Goal: Task Accomplishment & Management: Complete application form

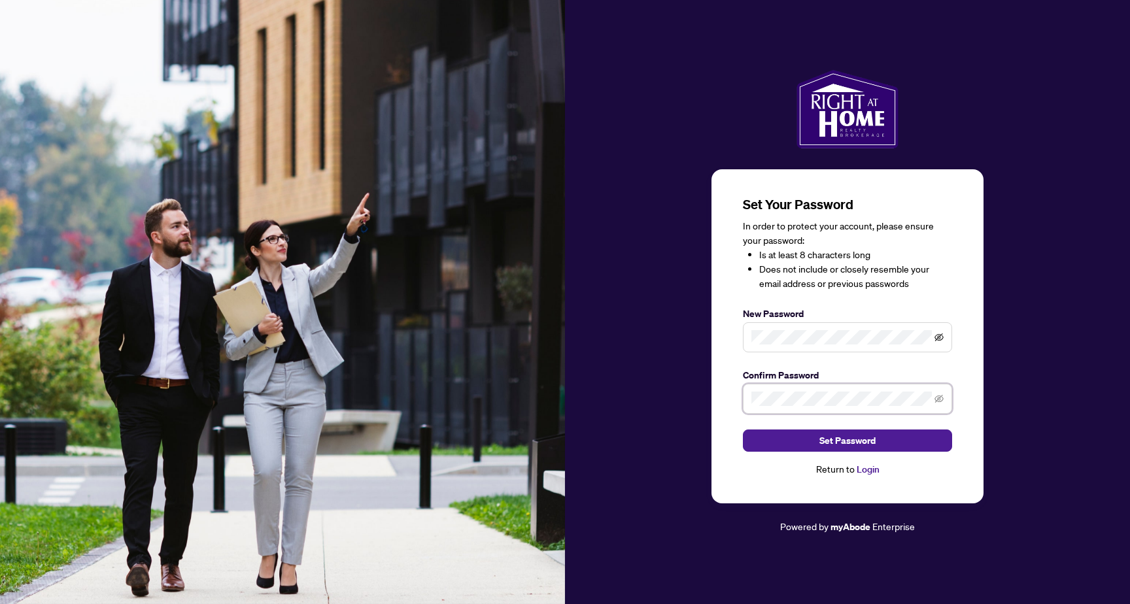
click at [939, 335] on icon "eye-invisible" at bounding box center [938, 337] width 9 height 8
click at [783, 435] on button "Set Password" at bounding box center [847, 441] width 209 height 22
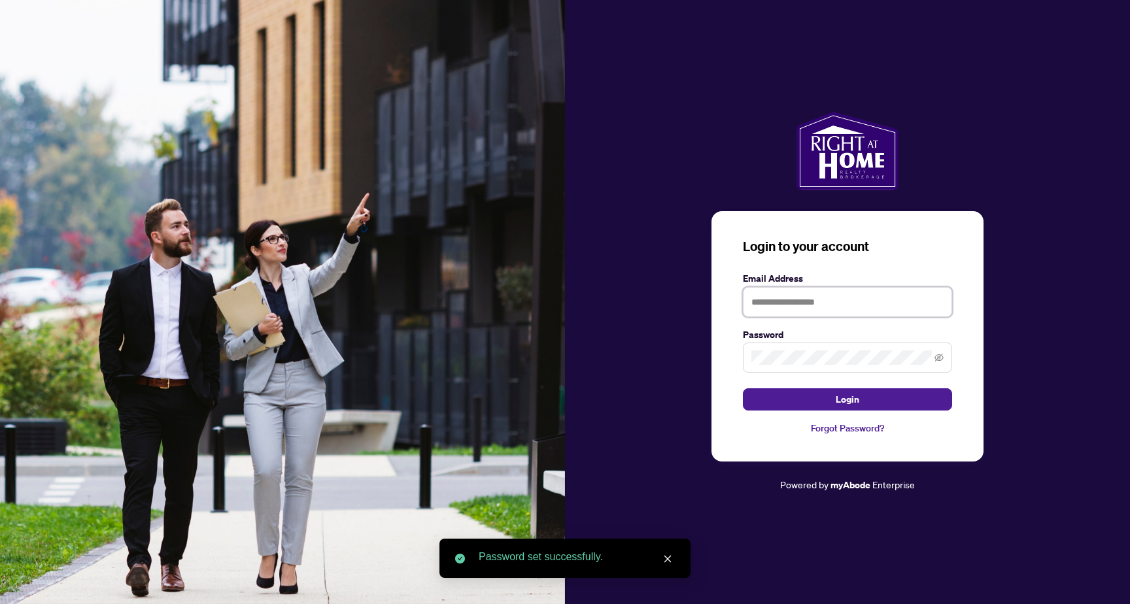
click at [774, 306] on input "text" at bounding box center [847, 302] width 209 height 30
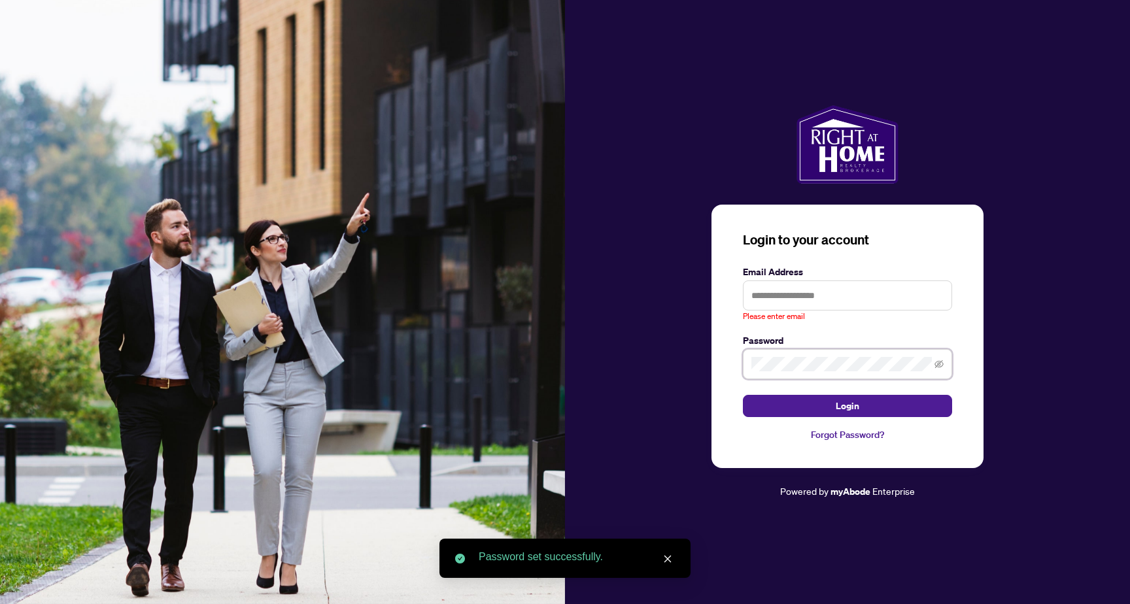
click at [764, 356] on span at bounding box center [847, 364] width 209 height 30
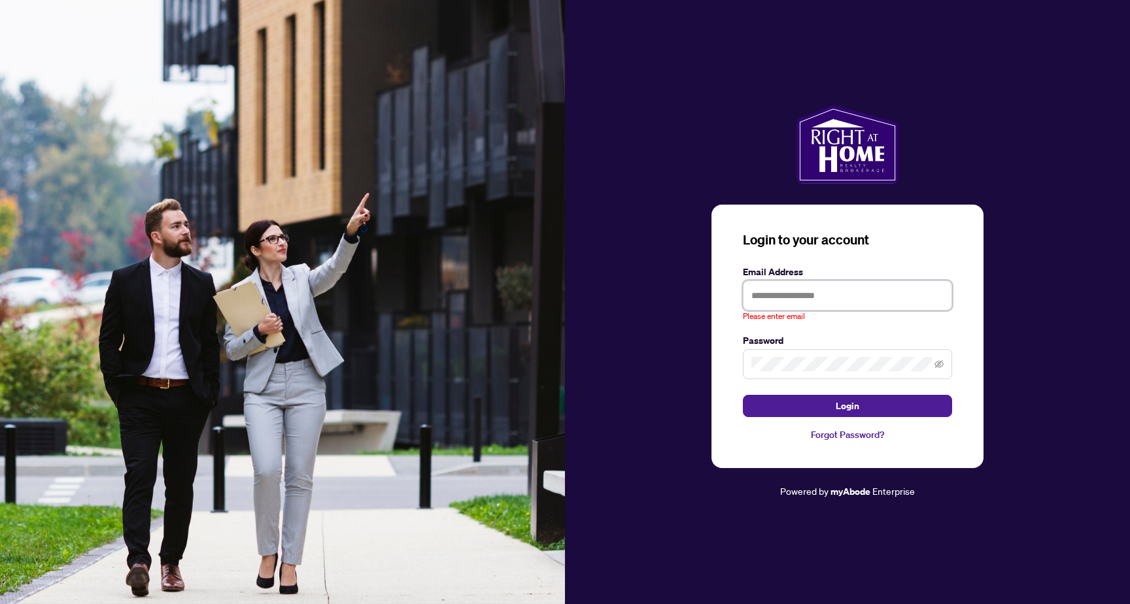
click at [795, 292] on input "text" at bounding box center [847, 296] width 209 height 30
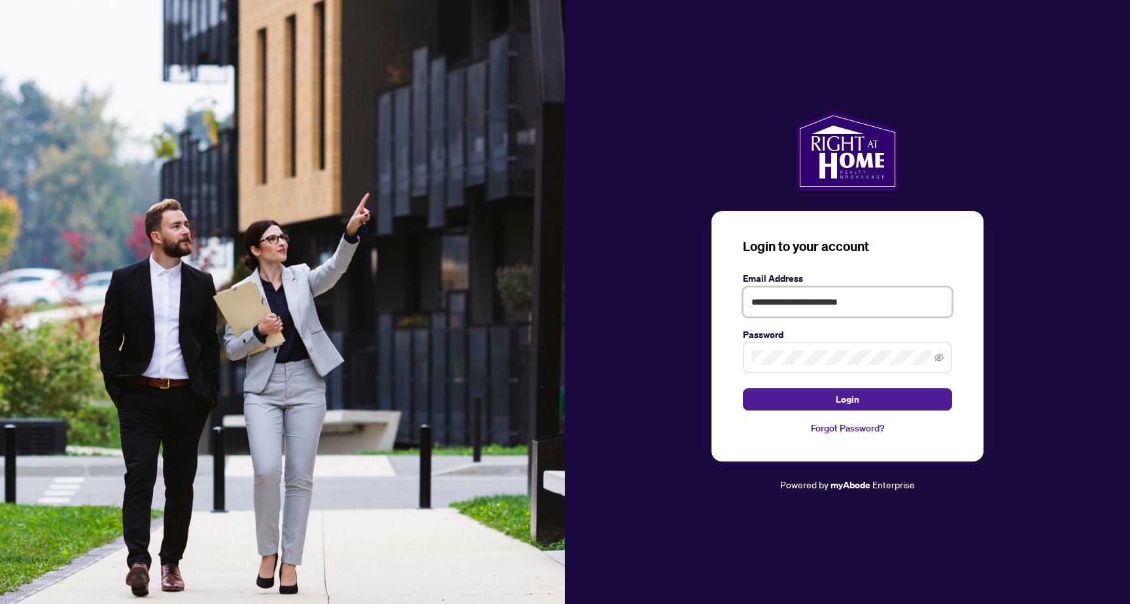
type input "**********"
click at [872, 403] on button "Login" at bounding box center [847, 399] width 209 height 22
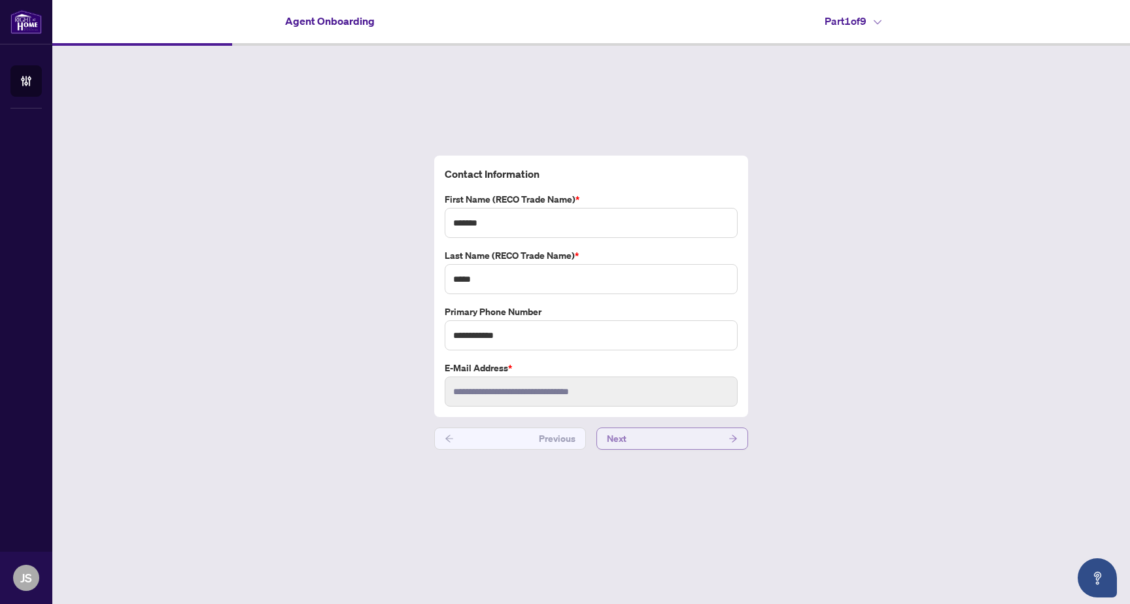
click at [682, 445] on button "Next" at bounding box center [672, 439] width 152 height 22
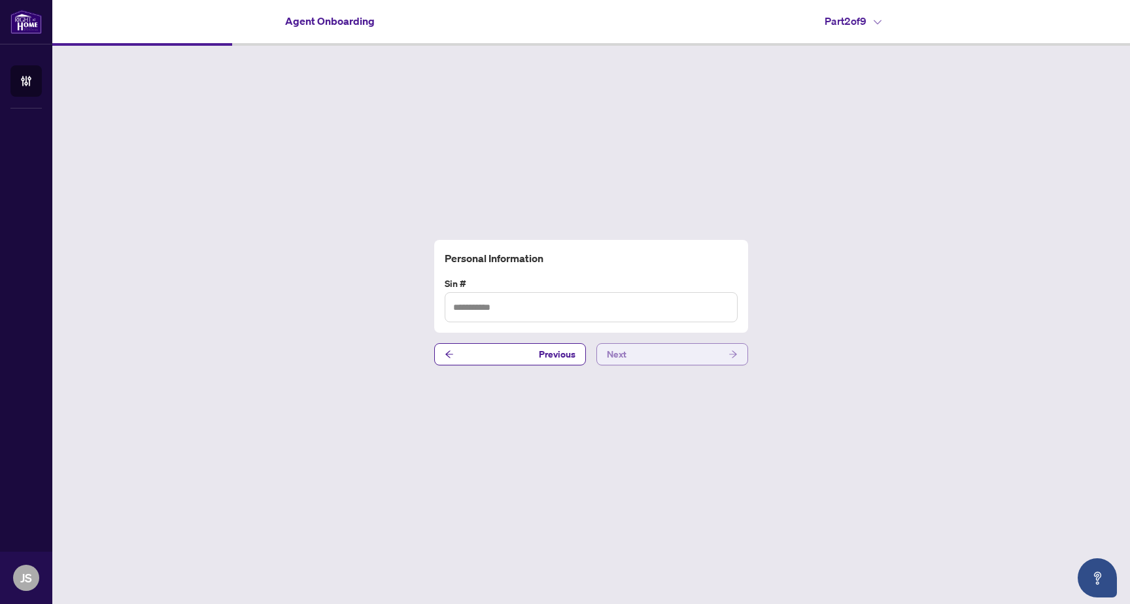
click at [673, 358] on button "Next" at bounding box center [672, 354] width 152 height 22
click at [681, 359] on button "Next" at bounding box center [672, 354] width 152 height 22
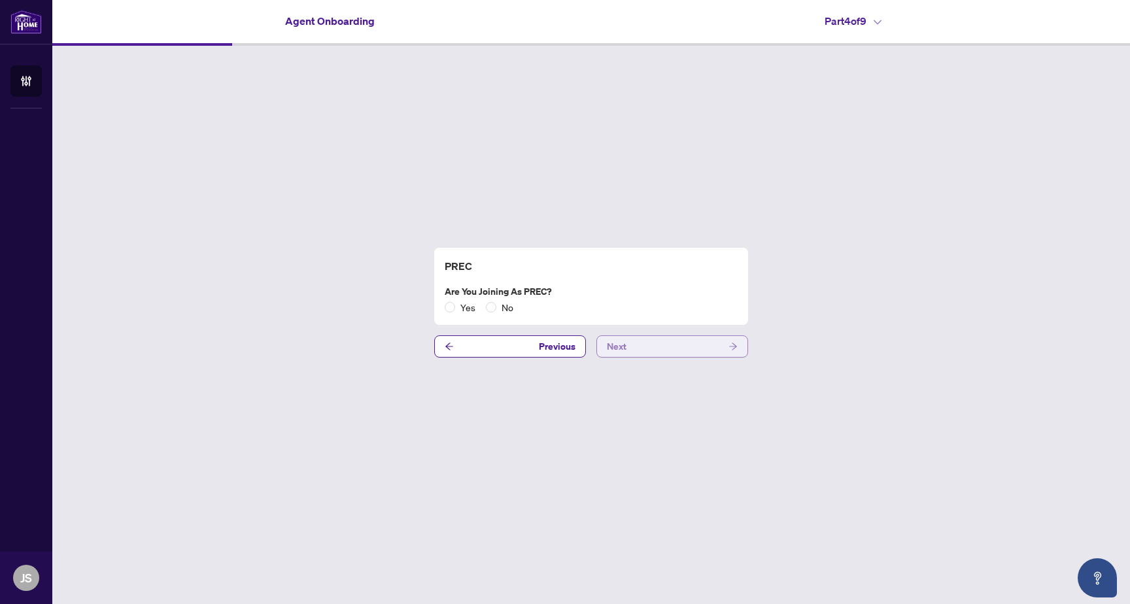
click at [685, 349] on button "Next" at bounding box center [672, 346] width 152 height 22
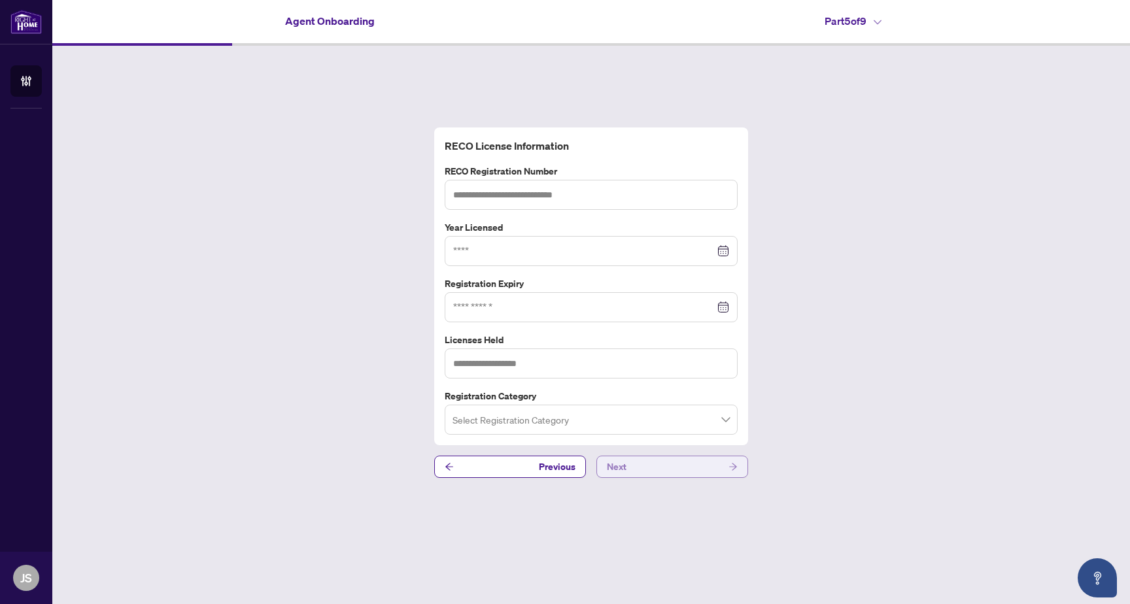
click at [677, 467] on button "Next" at bounding box center [672, 467] width 152 height 22
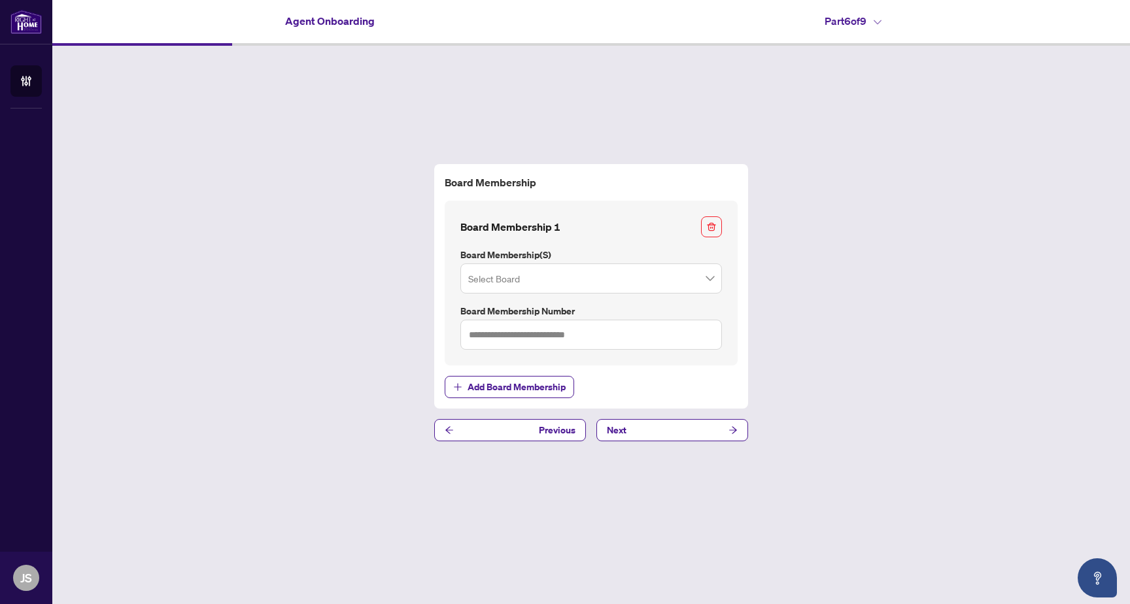
click at [673, 443] on div "Board Membership Board Membership 1 Board Membership(s) Select Board Board Memb…" at bounding box center [591, 303] width 1078 height 514
click at [678, 430] on button "Next" at bounding box center [672, 430] width 152 height 22
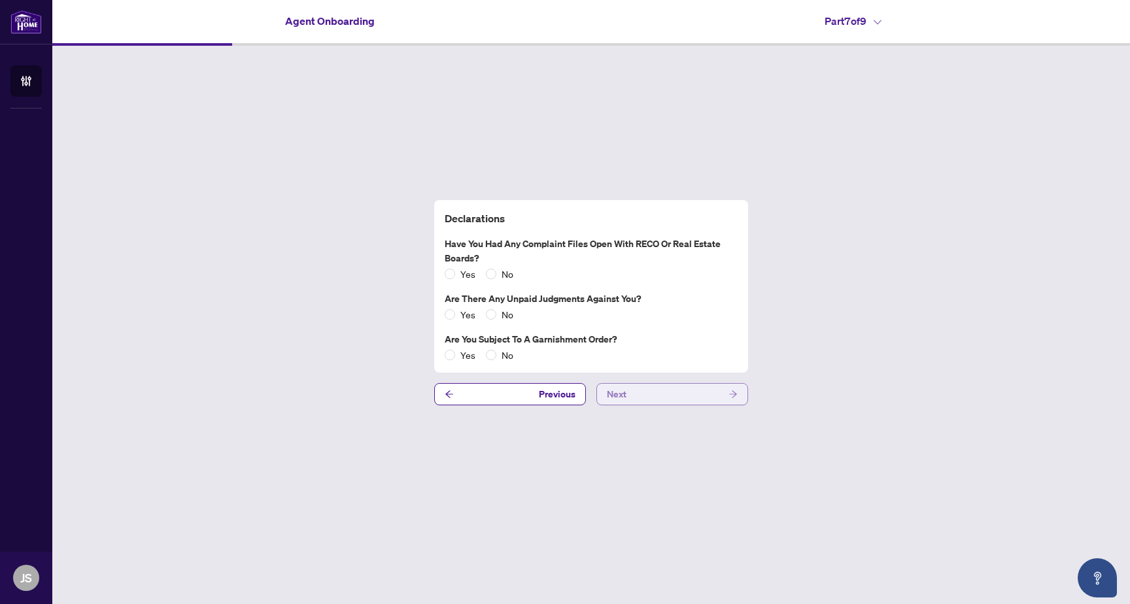
click at [658, 396] on button "Next" at bounding box center [672, 394] width 152 height 22
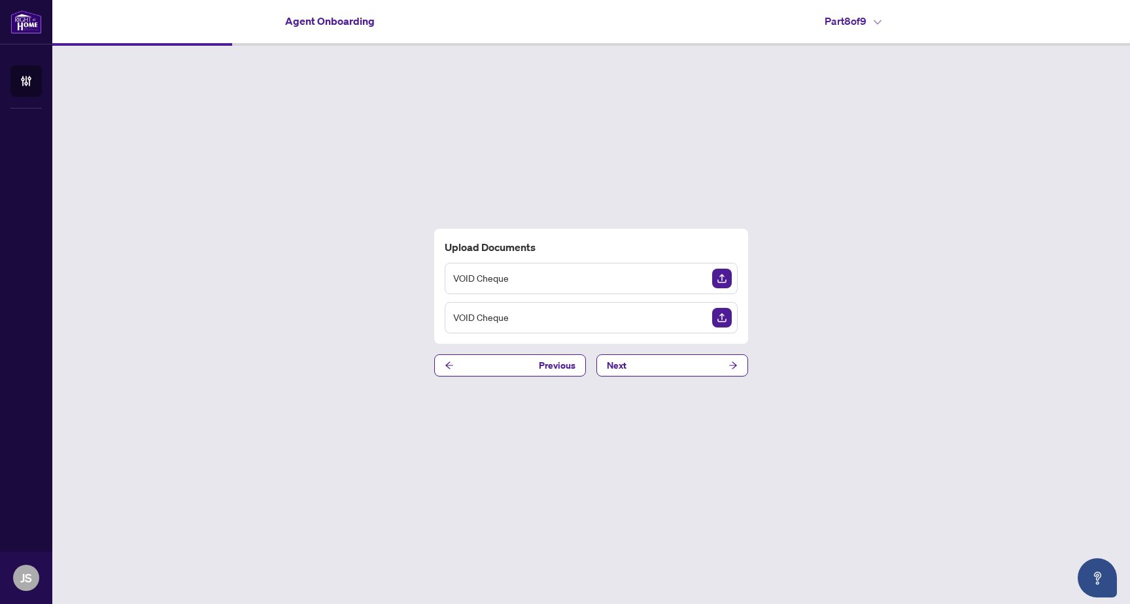
click at [806, 293] on div "Upload Documents VOID Cheque VOID Cheque Previous Next" at bounding box center [591, 303] width 1078 height 514
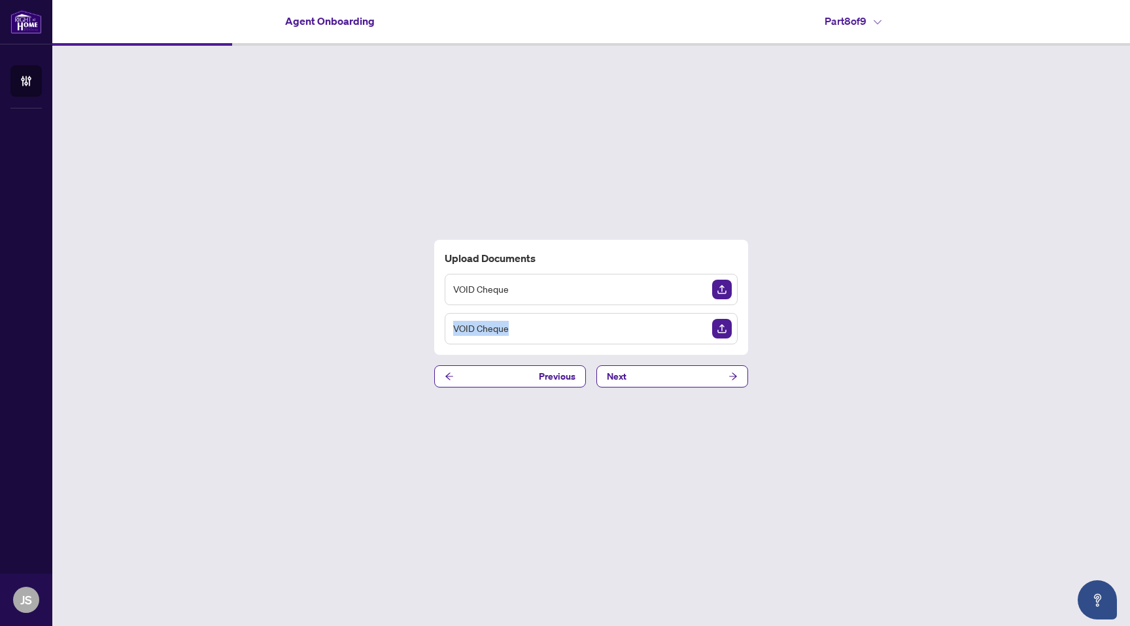
drag, startPoint x: 509, startPoint y: 325, endPoint x: 442, endPoint y: 327, distance: 67.4
click at [445, 327] on div "VOID Cheque" at bounding box center [591, 328] width 293 height 31
copy span "VOID Cheque"
click at [812, 363] on div "Upload Documents VOID Cheque VOID Cheque Previous Next" at bounding box center [591, 314] width 1078 height 536
click at [656, 381] on button "Next" at bounding box center [672, 377] width 152 height 22
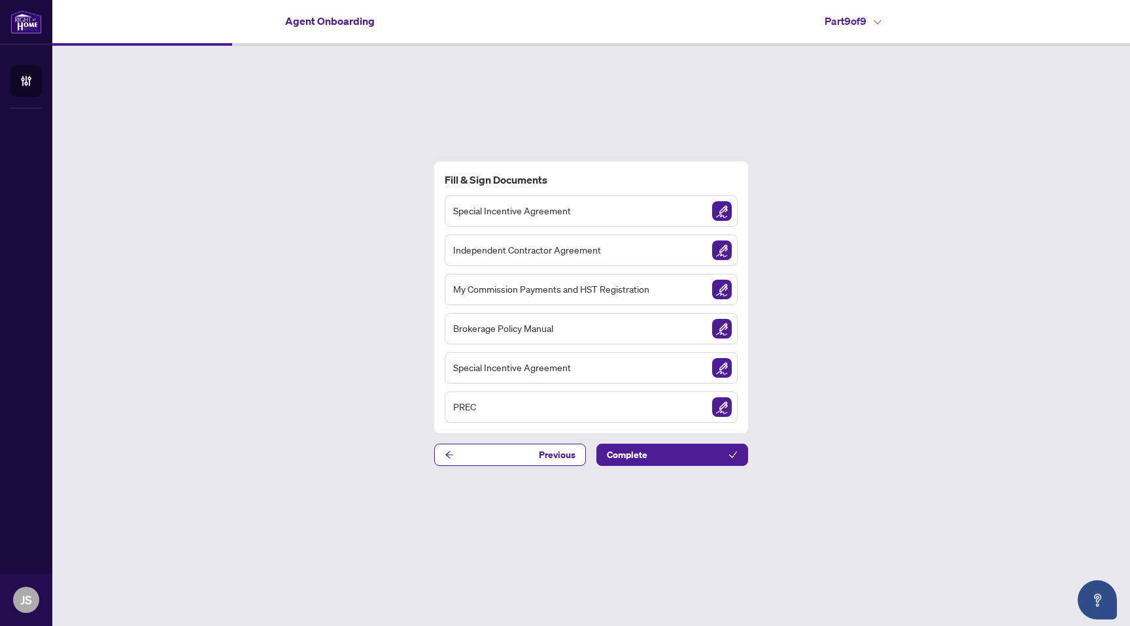
click at [866, 319] on div "Fill & Sign Documents Special Incentive Agreement Independent Contractor Agreem…" at bounding box center [591, 314] width 1078 height 536
click at [419, 86] on div "Fill & Sign Documents Special Incentive Agreement Independent Contractor Agreem…" at bounding box center [591, 314] width 1078 height 536
click at [724, 211] on img "Sign Document" at bounding box center [722, 211] width 20 height 20
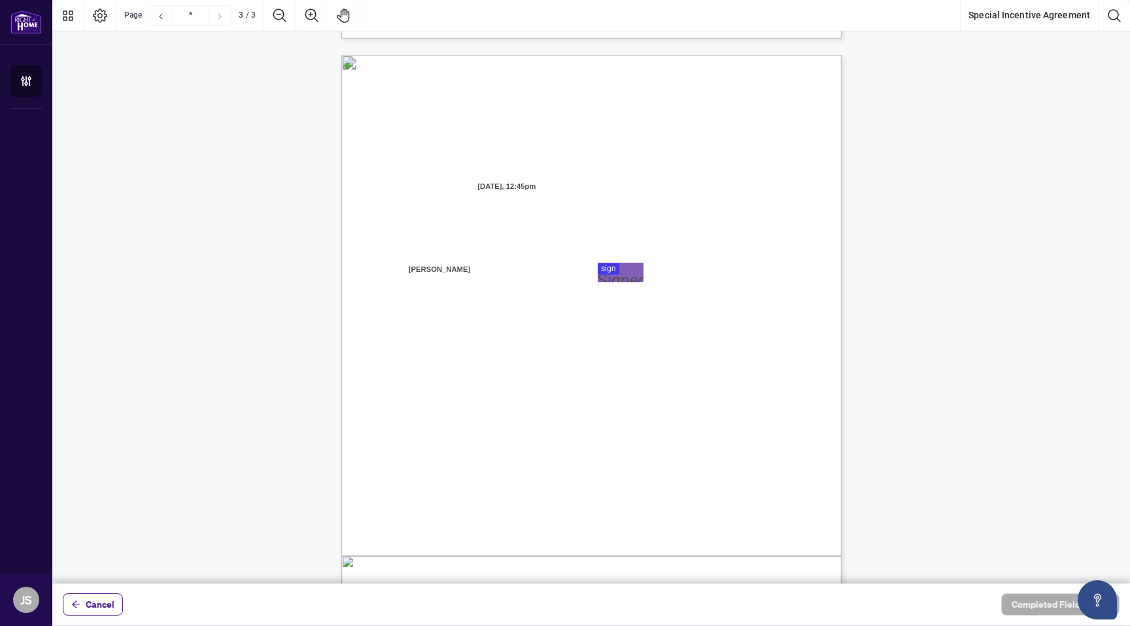
scroll to position [1326, 0]
click at [596, 260] on div "Right at Home Realty, Brokerage 895 Don Mills Rd., North York ON, M3C 1W3, Cana…" at bounding box center [653, 450] width 625 height 809
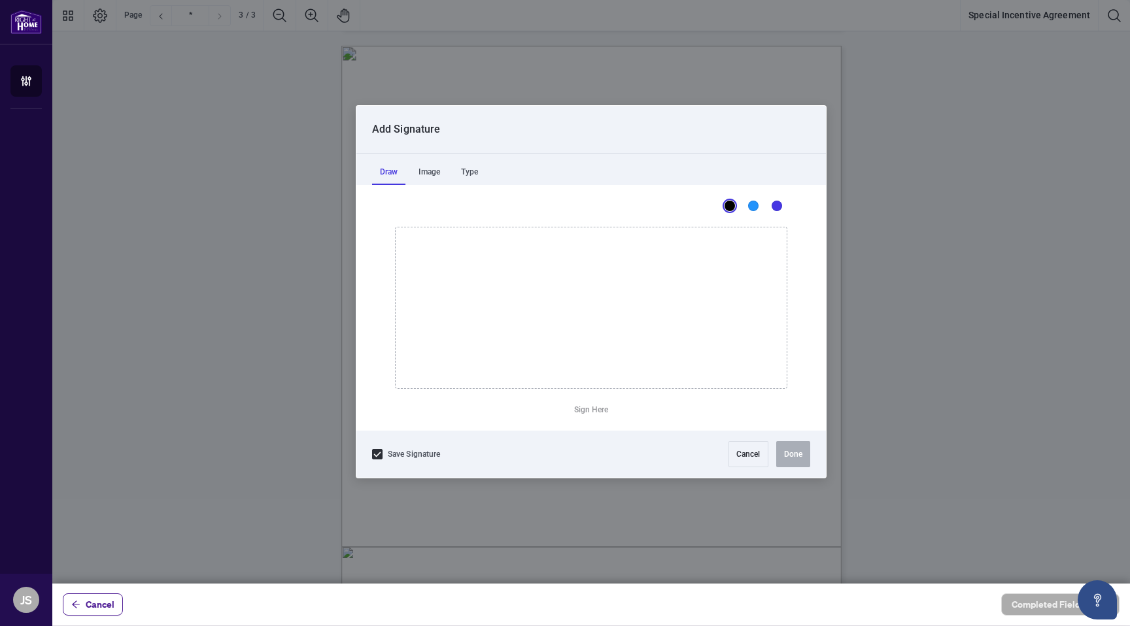
click at [618, 260] on div at bounding box center [591, 292] width 1078 height 584
drag, startPoint x: 439, startPoint y: 259, endPoint x: 483, endPoint y: 296, distance: 56.6
click at [480, 295] on icon "Drawing canvas" at bounding box center [591, 308] width 391 height 161
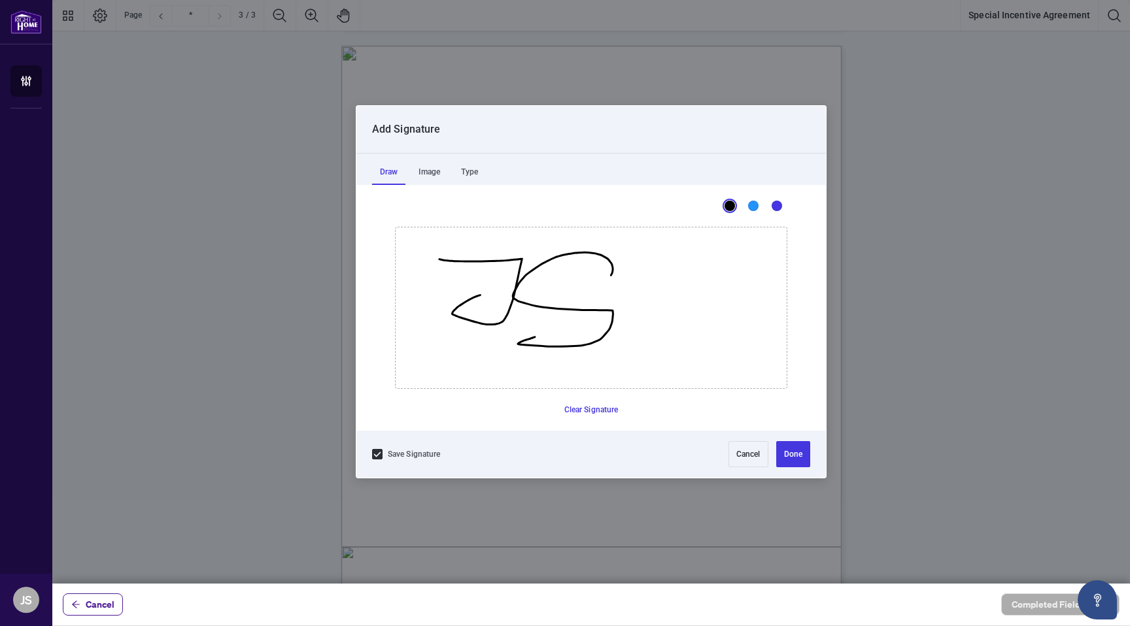
drag, startPoint x: 611, startPoint y: 275, endPoint x: 535, endPoint y: 337, distance: 97.6
click at [535, 337] on icon "Drawing canvas" at bounding box center [591, 308] width 391 height 161
drag, startPoint x: 511, startPoint y: 341, endPoint x: 659, endPoint y: 338, distance: 147.8
click at [717, 328] on icon "Drawing canvas" at bounding box center [591, 308] width 391 height 161
click at [800, 454] on button "Done" at bounding box center [793, 454] width 34 height 26
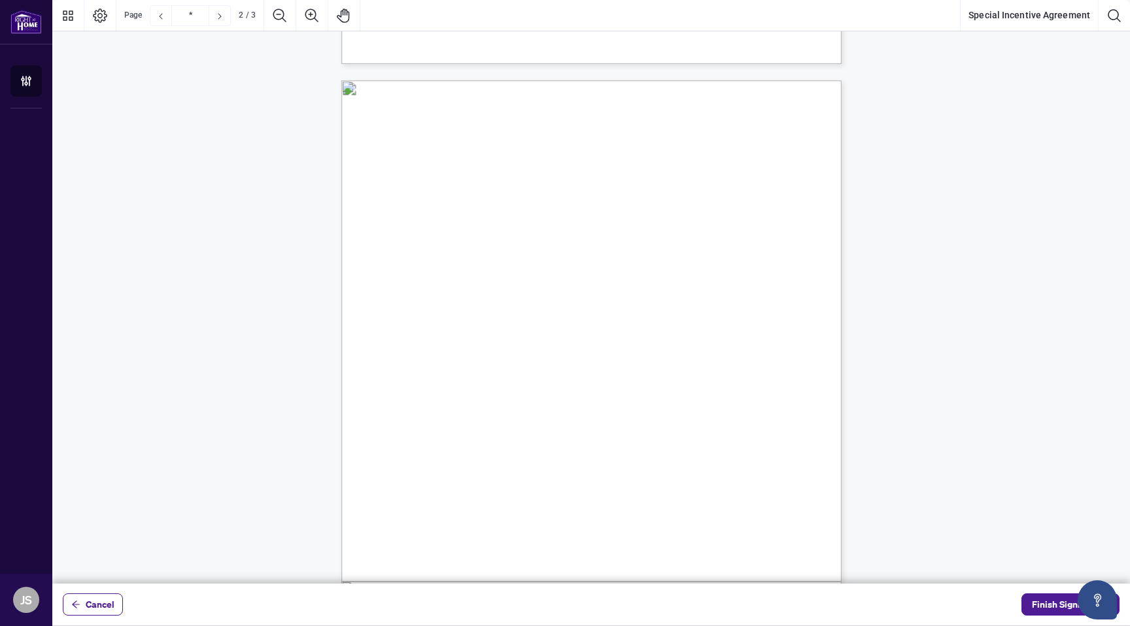
scroll to position [593, 0]
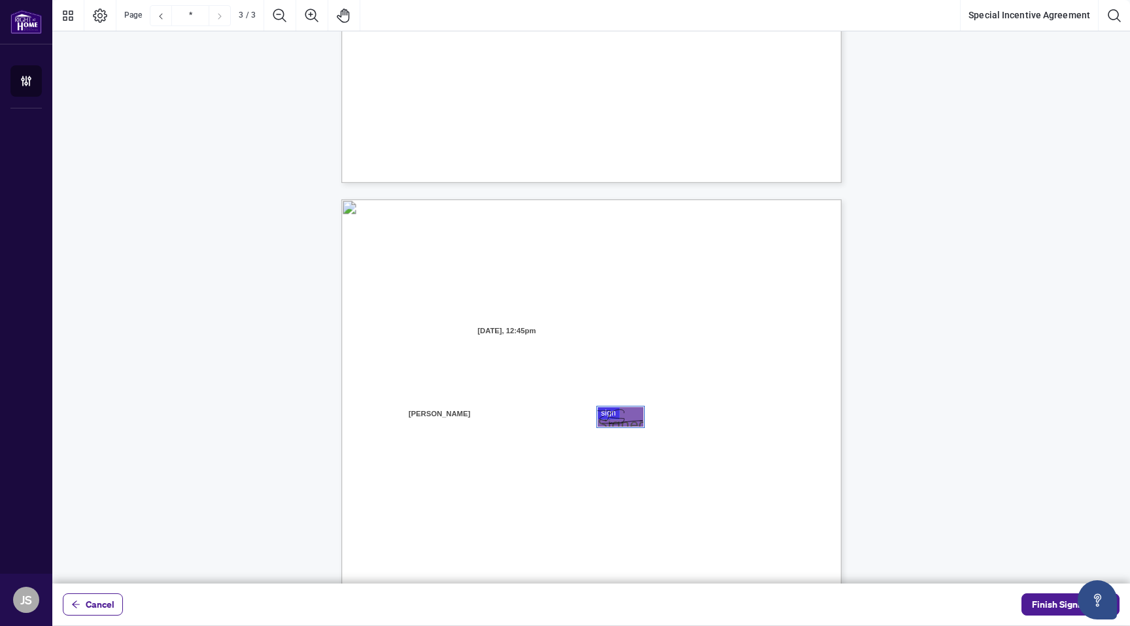
type input "*"
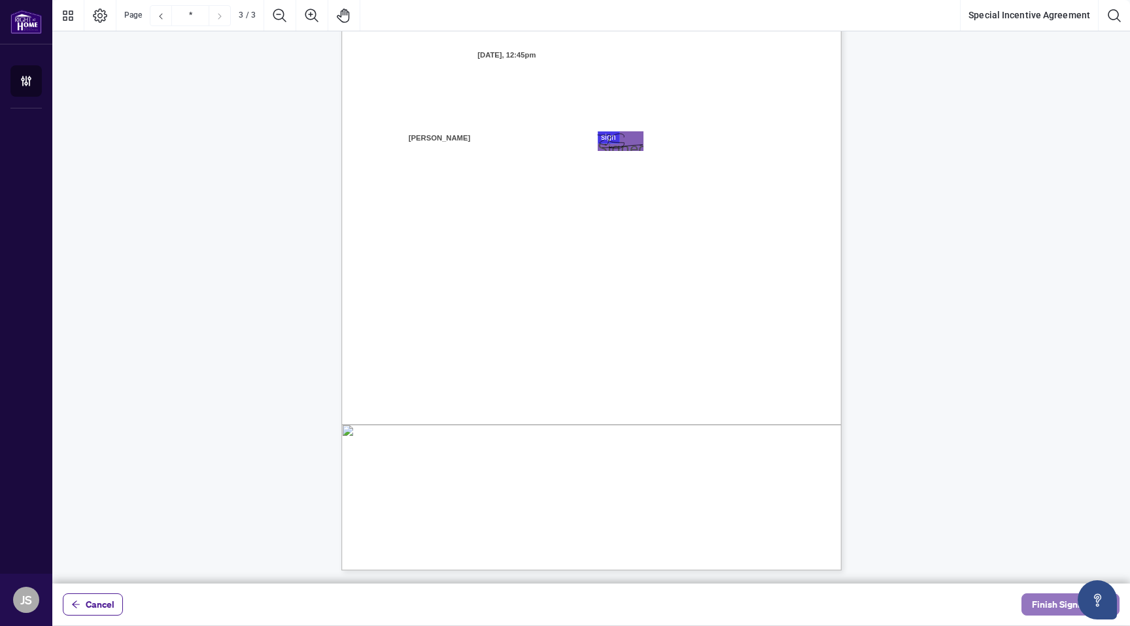
click at [1049, 601] on span "Finish Signing" at bounding box center [1061, 604] width 59 height 21
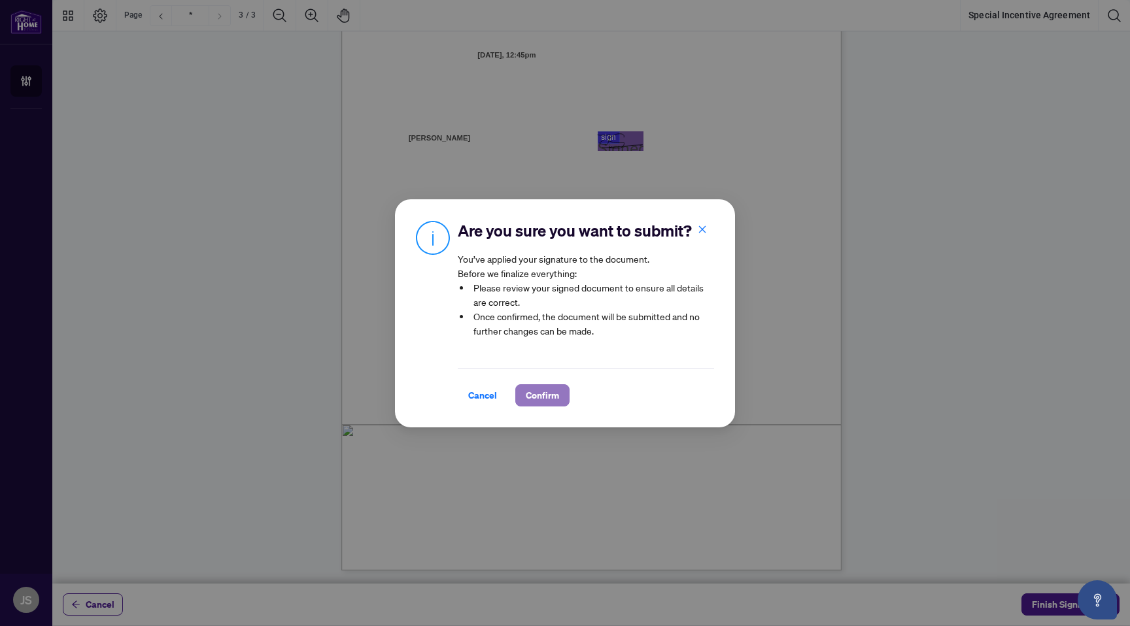
click at [538, 390] on span "Confirm" at bounding box center [542, 395] width 33 height 21
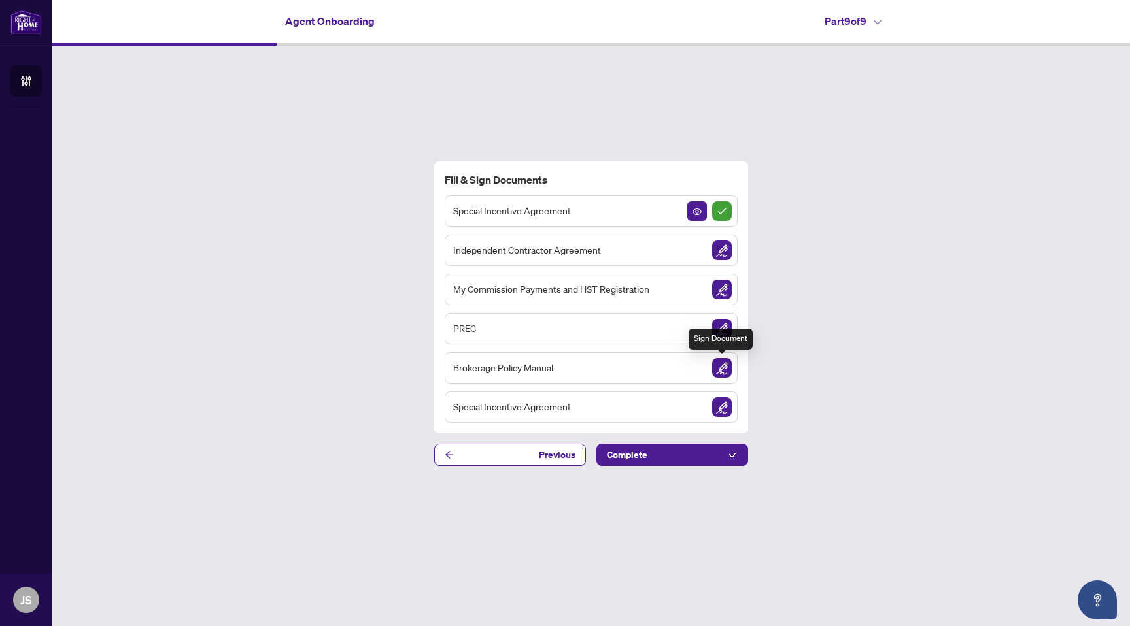
click at [721, 375] on img "Sign Document" at bounding box center [722, 368] width 20 height 20
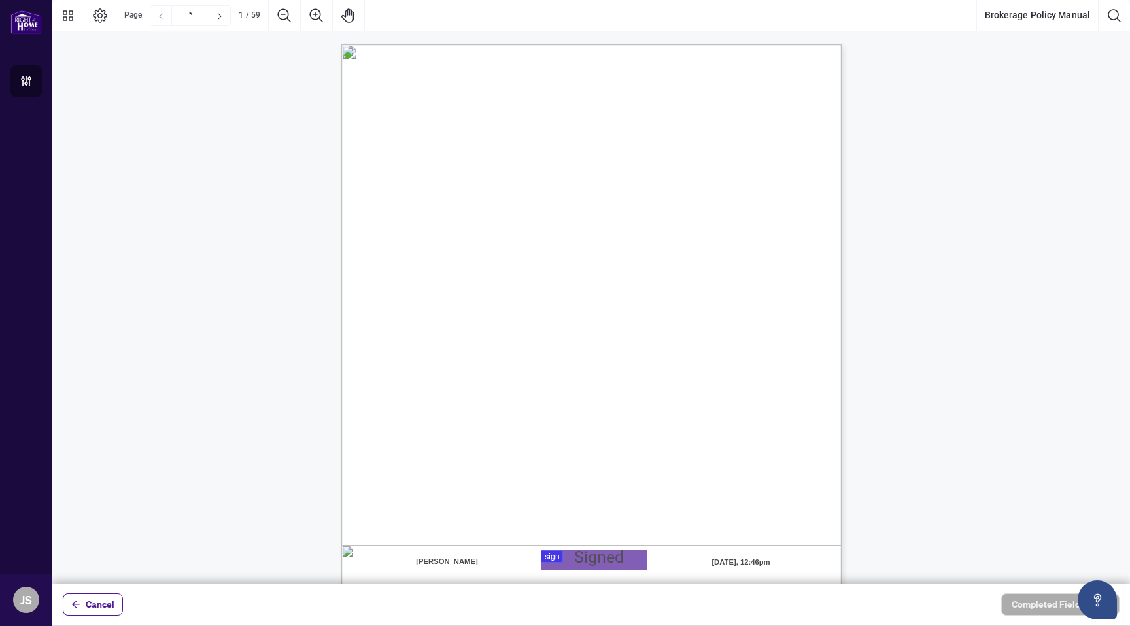
scroll to position [5, 0]
click at [90, 598] on span "Cancel" at bounding box center [100, 604] width 29 height 21
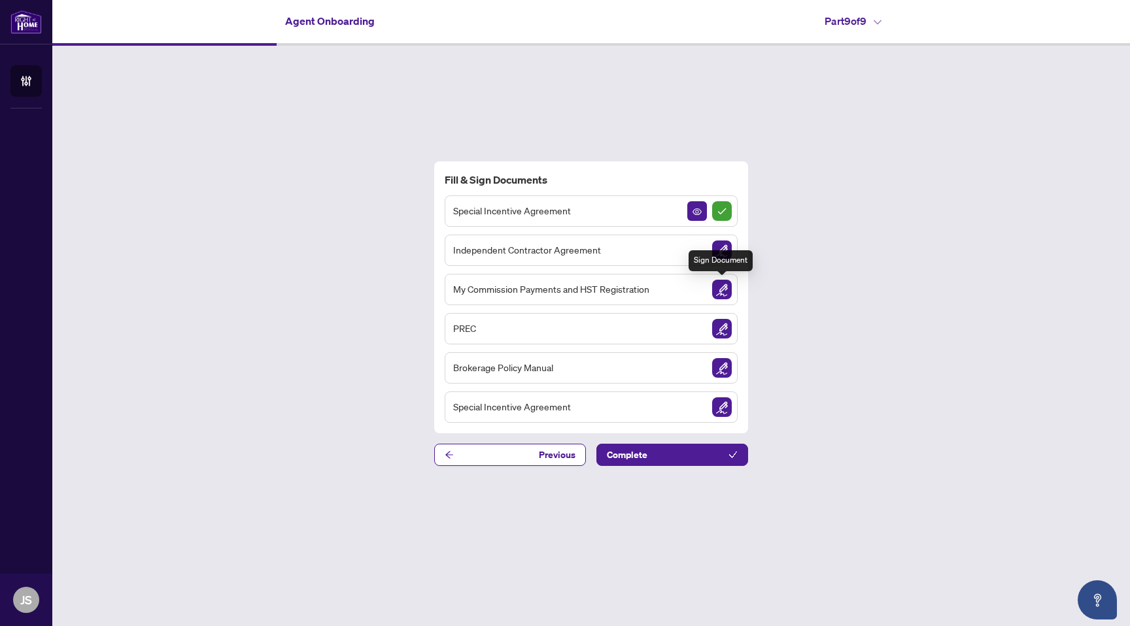
click at [720, 292] on img "Sign Document" at bounding box center [722, 290] width 20 height 20
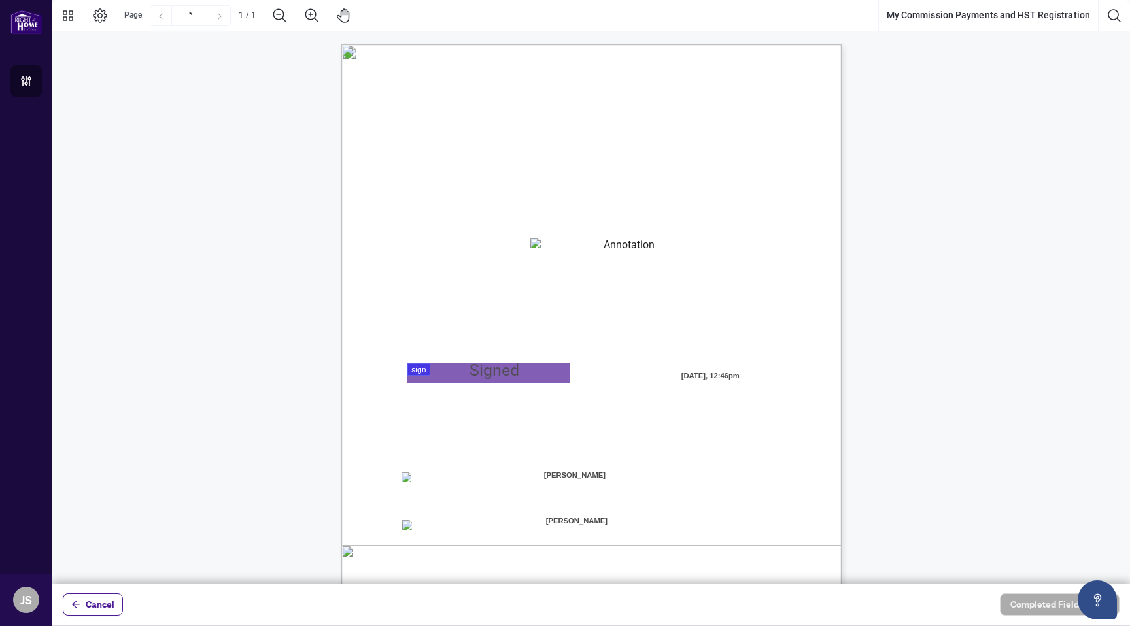
scroll to position [121, 0]
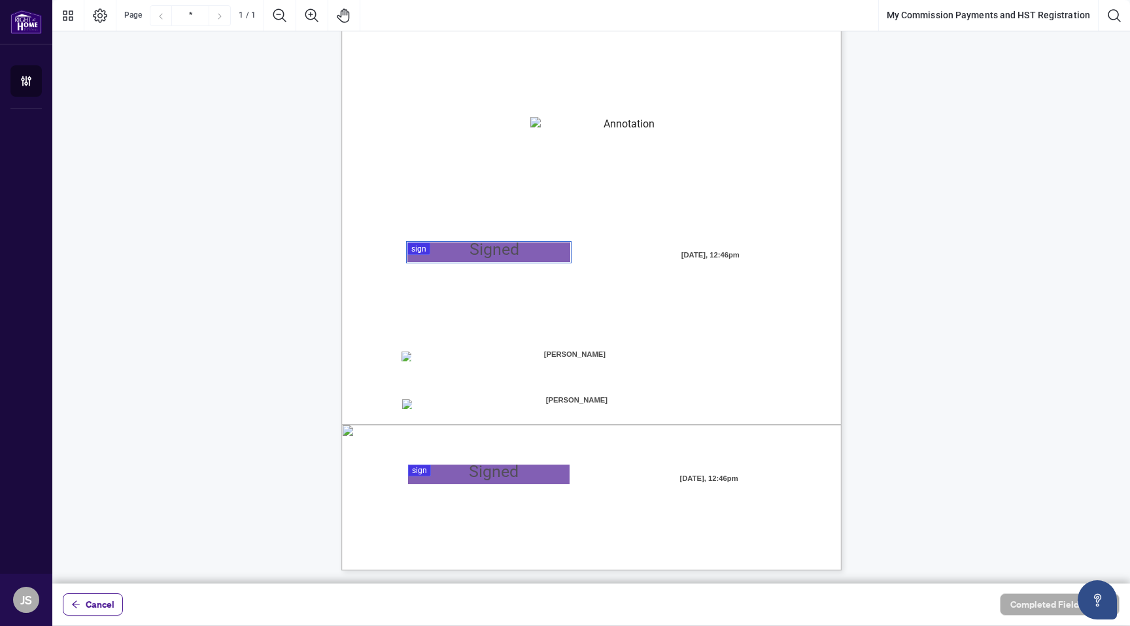
click at [454, 250] on div at bounding box center [591, 292] width 1078 height 584
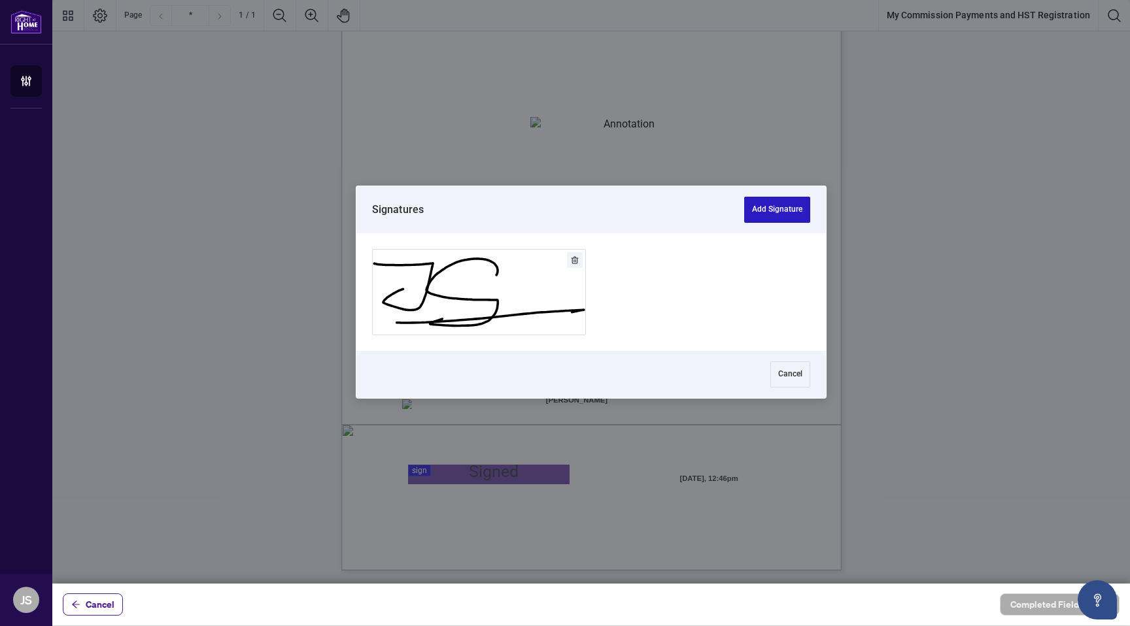
click at [775, 205] on button "Add Signature" at bounding box center [777, 210] width 66 height 26
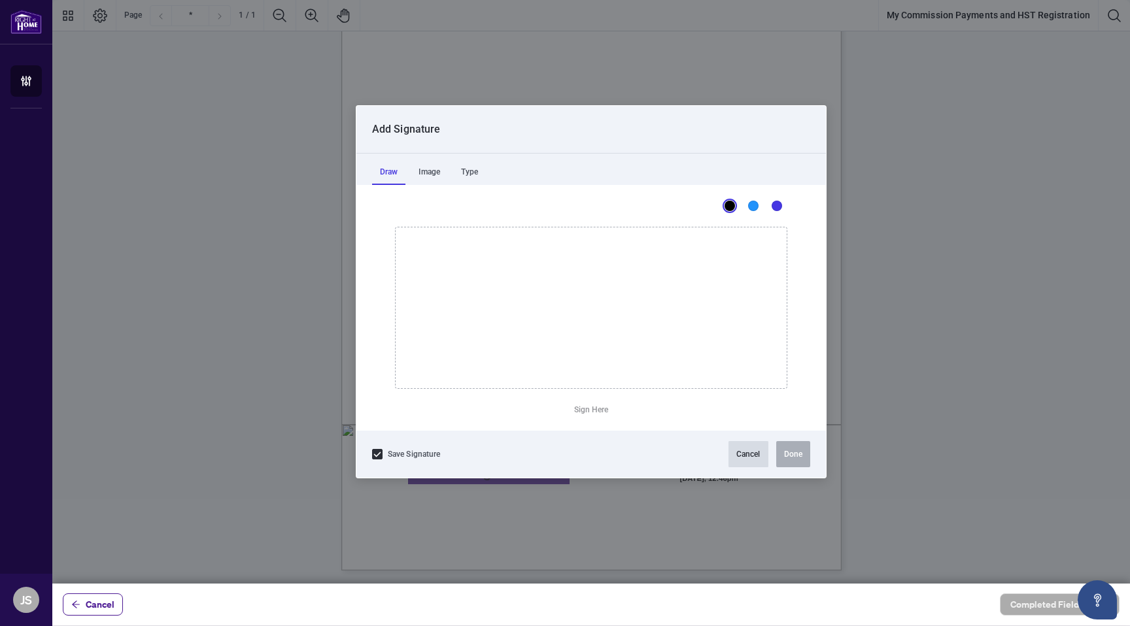
click at [747, 451] on button "Cancel" at bounding box center [748, 454] width 40 height 26
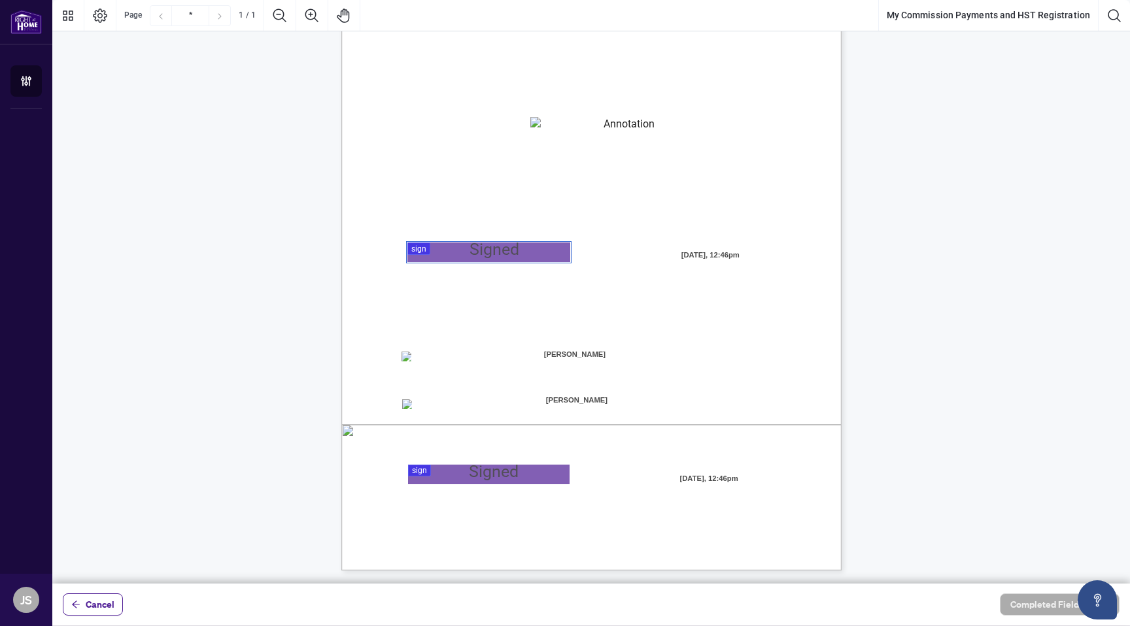
click at [463, 250] on div at bounding box center [591, 292] width 1078 height 584
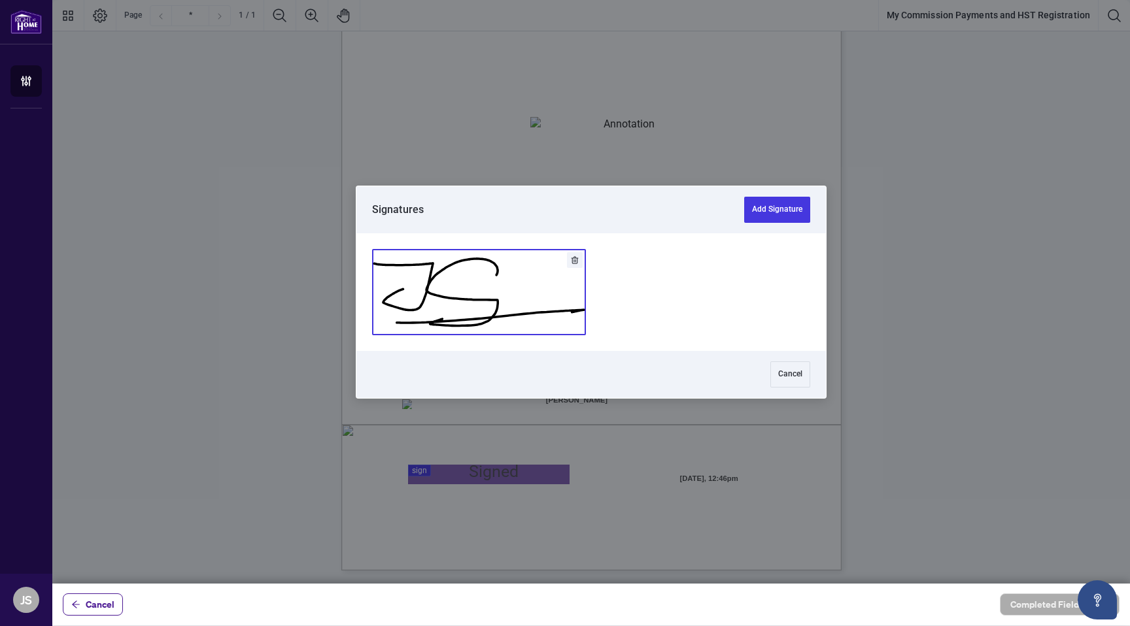
click at [465, 299] on button "Add Signature" at bounding box center [479, 292] width 213 height 85
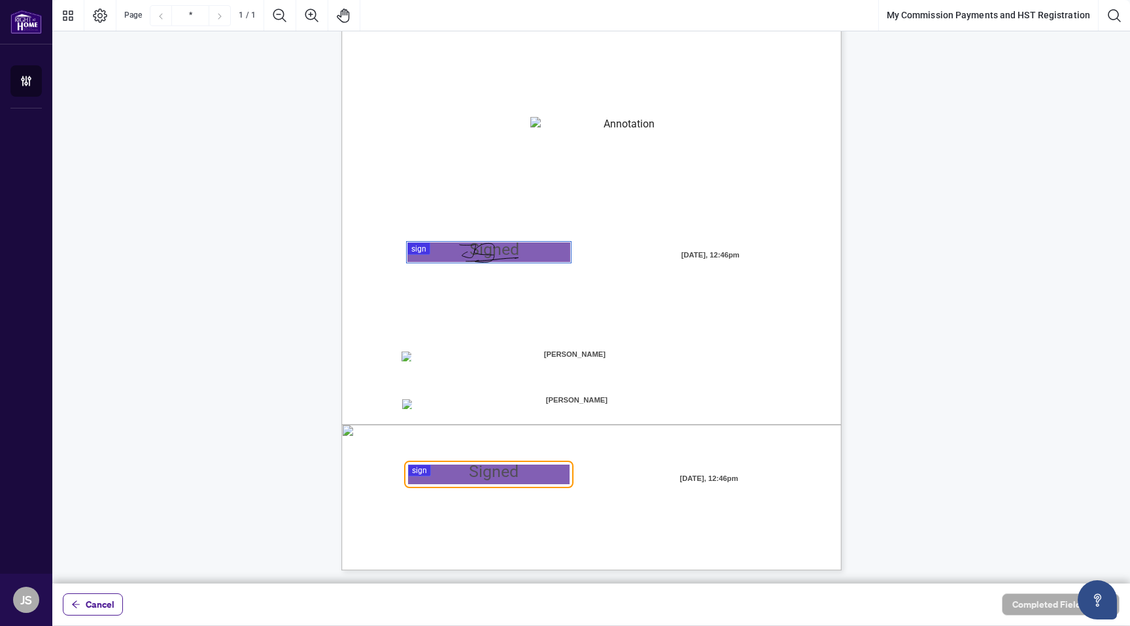
click at [487, 463] on div at bounding box center [591, 292] width 1078 height 584
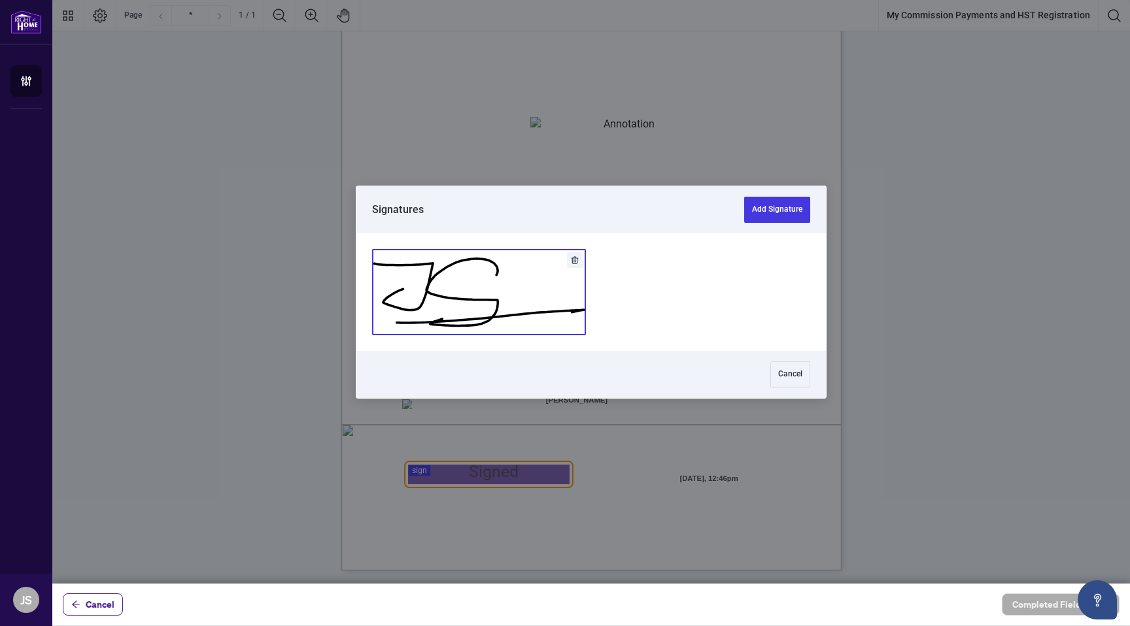
click at [437, 282] on button "Add Signature" at bounding box center [479, 292] width 213 height 85
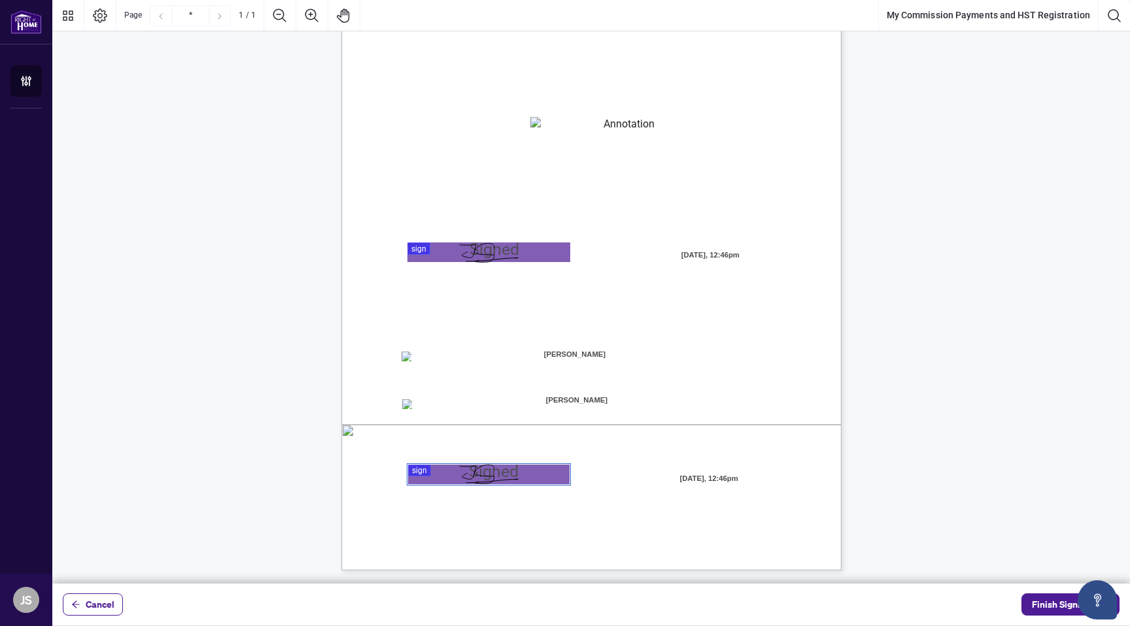
scroll to position [0, 0]
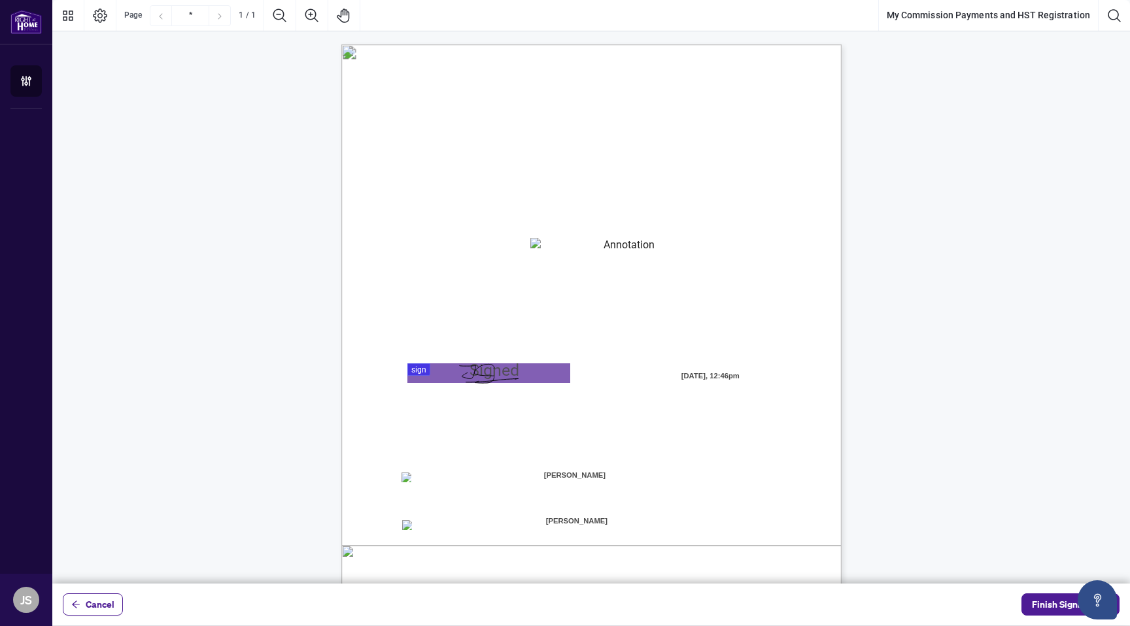
click at [578, 248] on textarea "01K2N82W0617PR3KA8X9DYAB9F" at bounding box center [624, 248] width 188 height 20
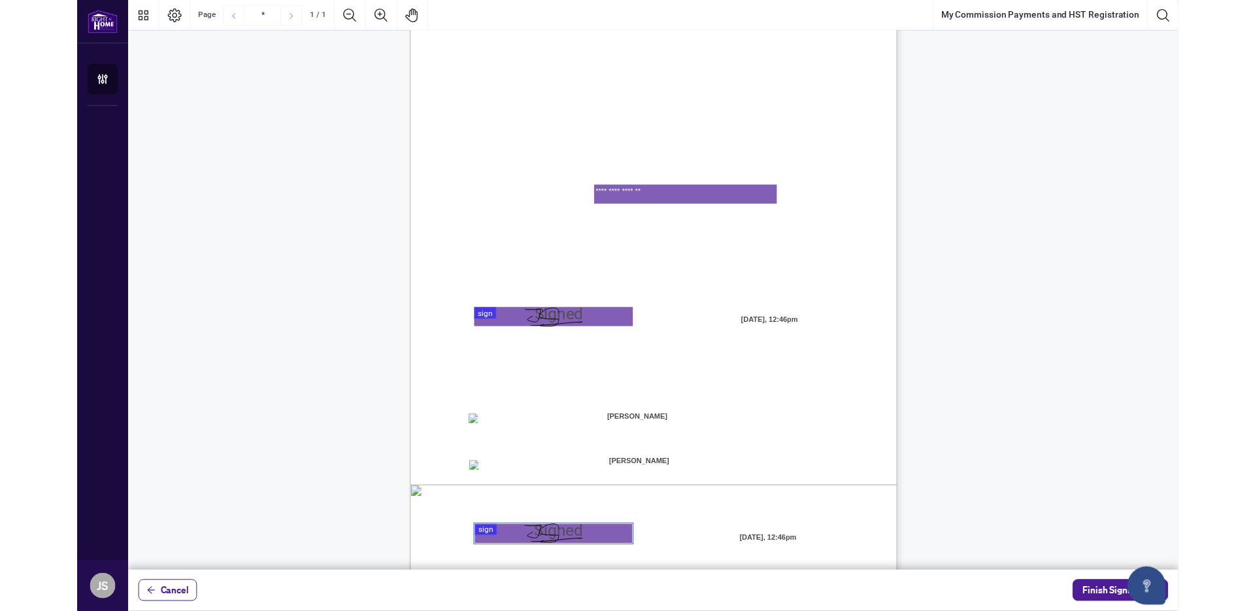
scroll to position [121, 0]
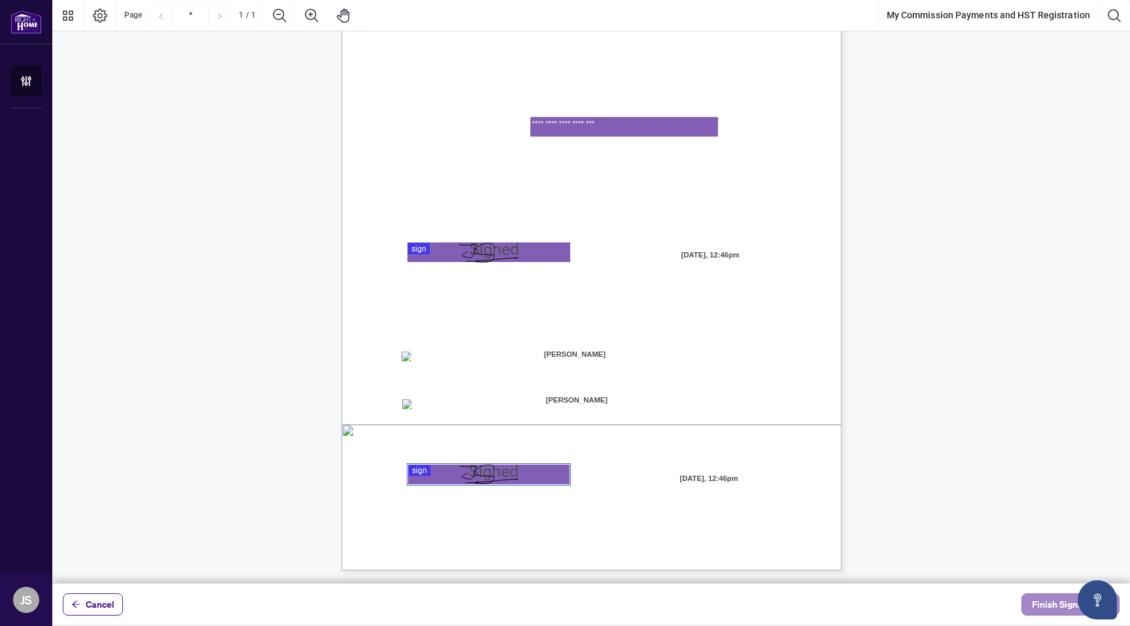
type textarea "**********"
click at [1045, 607] on span "Finish Signing" at bounding box center [1061, 604] width 59 height 21
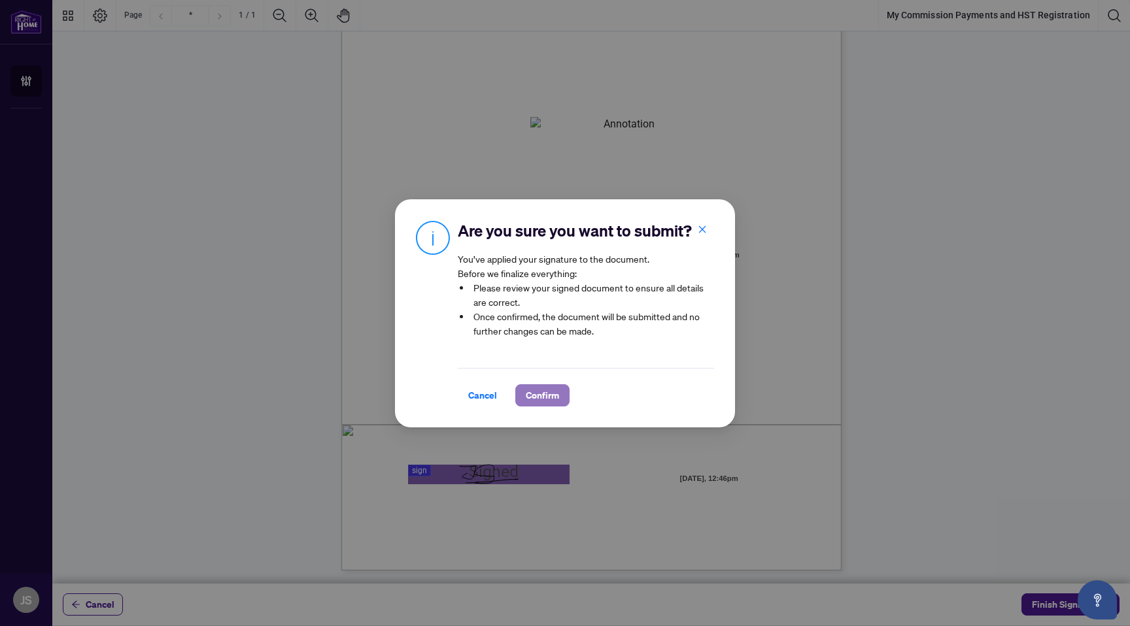
click at [540, 397] on span "Confirm" at bounding box center [542, 395] width 33 height 21
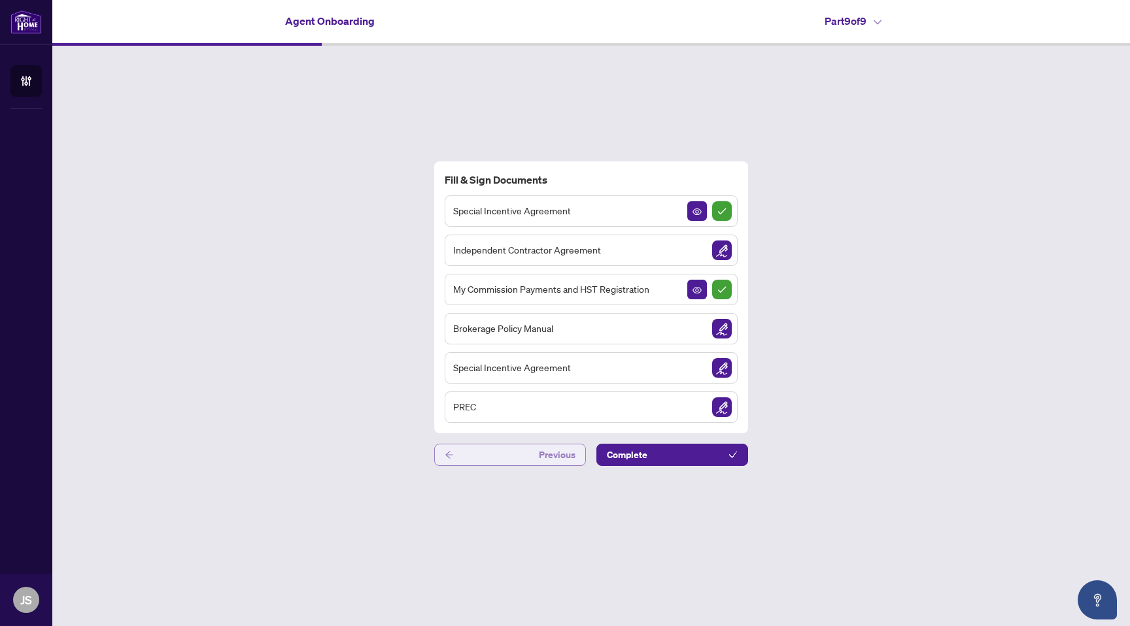
click at [509, 456] on button "Previous" at bounding box center [510, 455] width 152 height 22
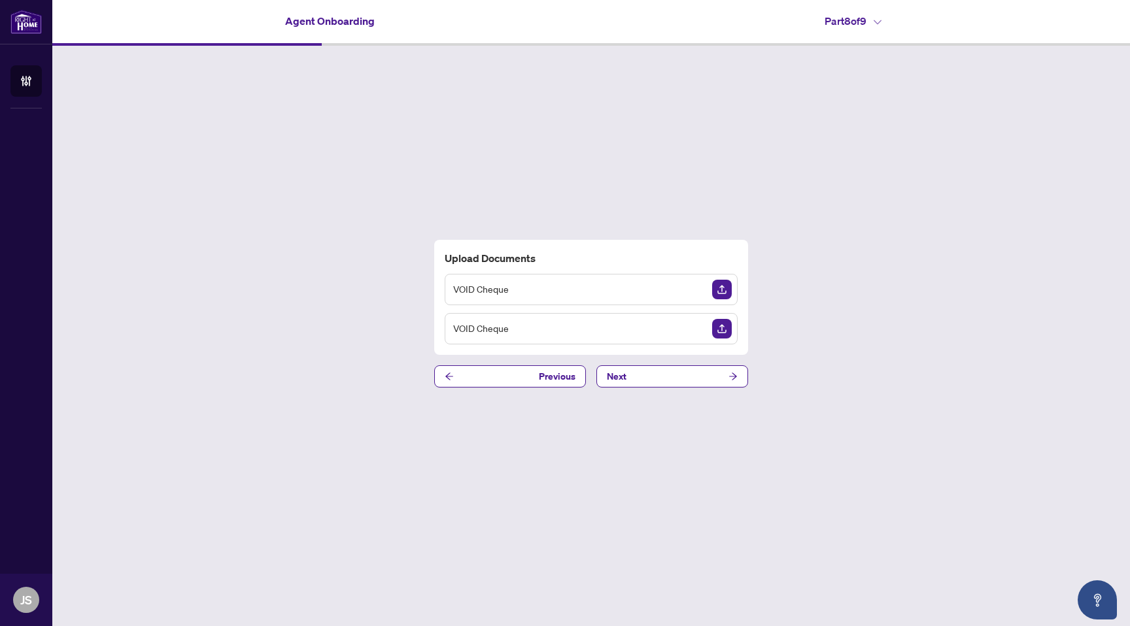
click at [724, 288] on img "Upload Document" at bounding box center [722, 290] width 20 height 20
click at [730, 329] on img "Upload Document" at bounding box center [722, 329] width 20 height 20
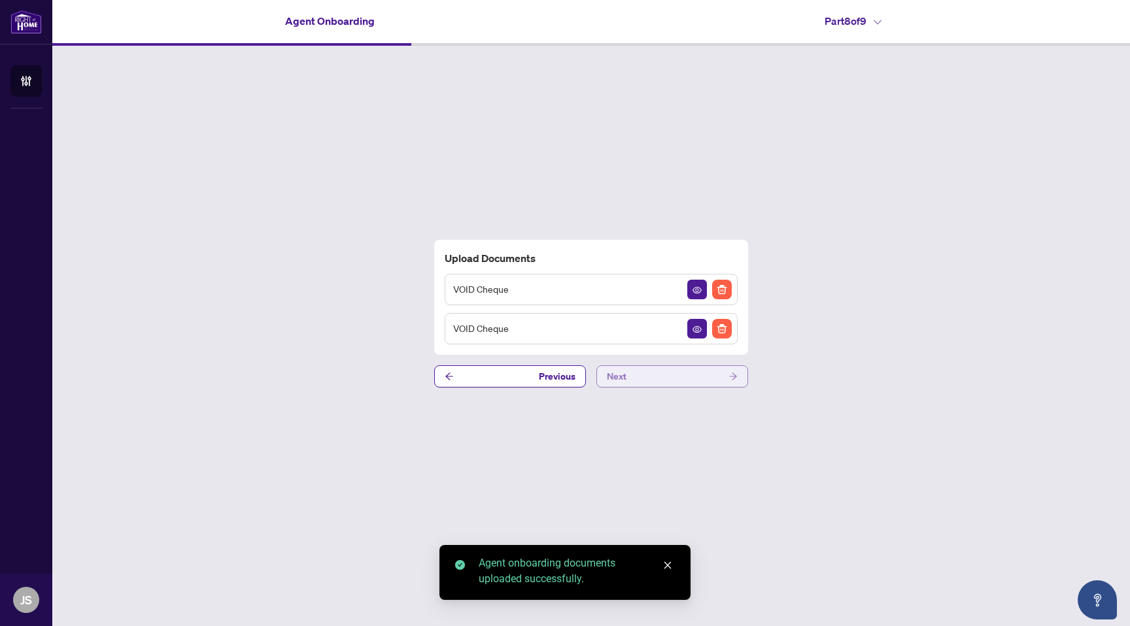
click at [678, 380] on button "Next" at bounding box center [672, 377] width 152 height 22
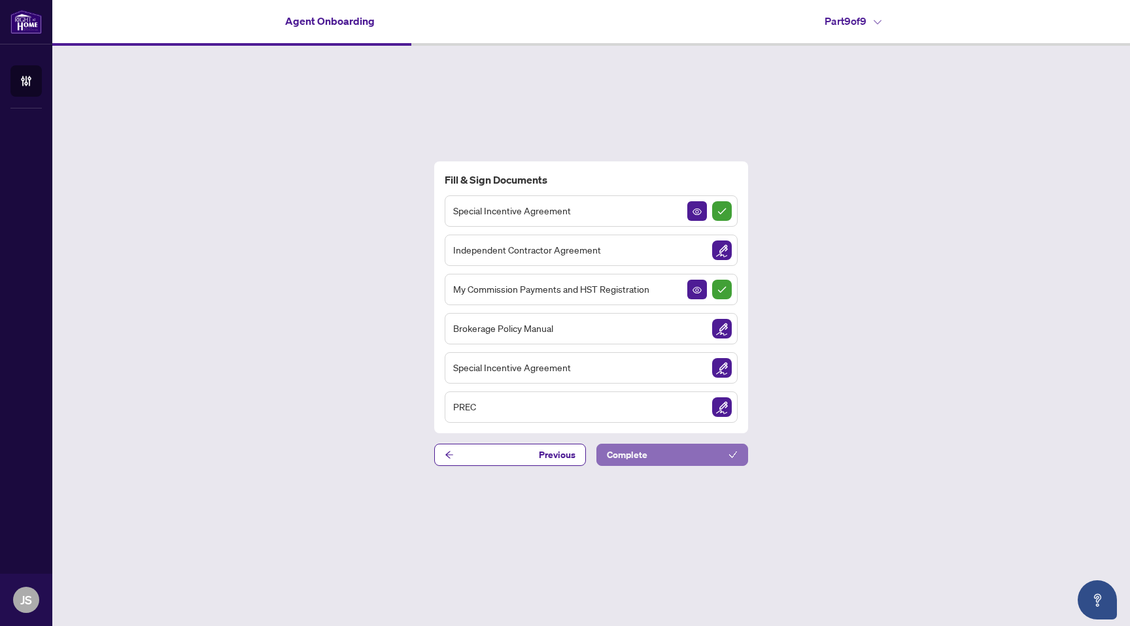
click at [661, 454] on button "Complete" at bounding box center [672, 455] width 152 height 22
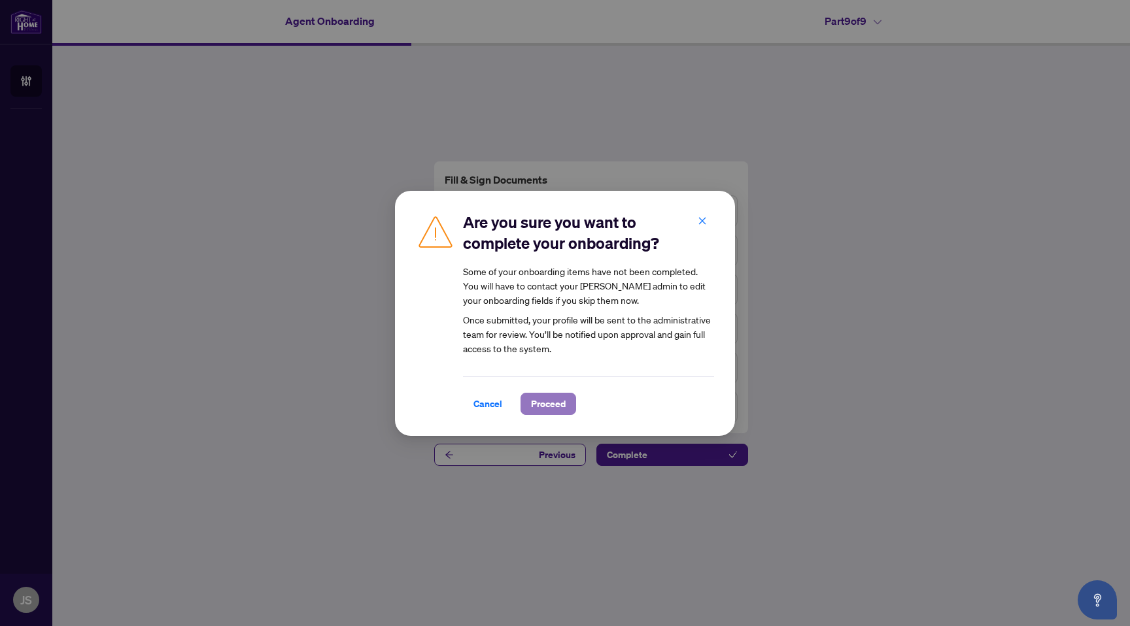
click at [553, 400] on span "Proceed" at bounding box center [548, 404] width 35 height 21
